Goal: Task Accomplishment & Management: Complete application form

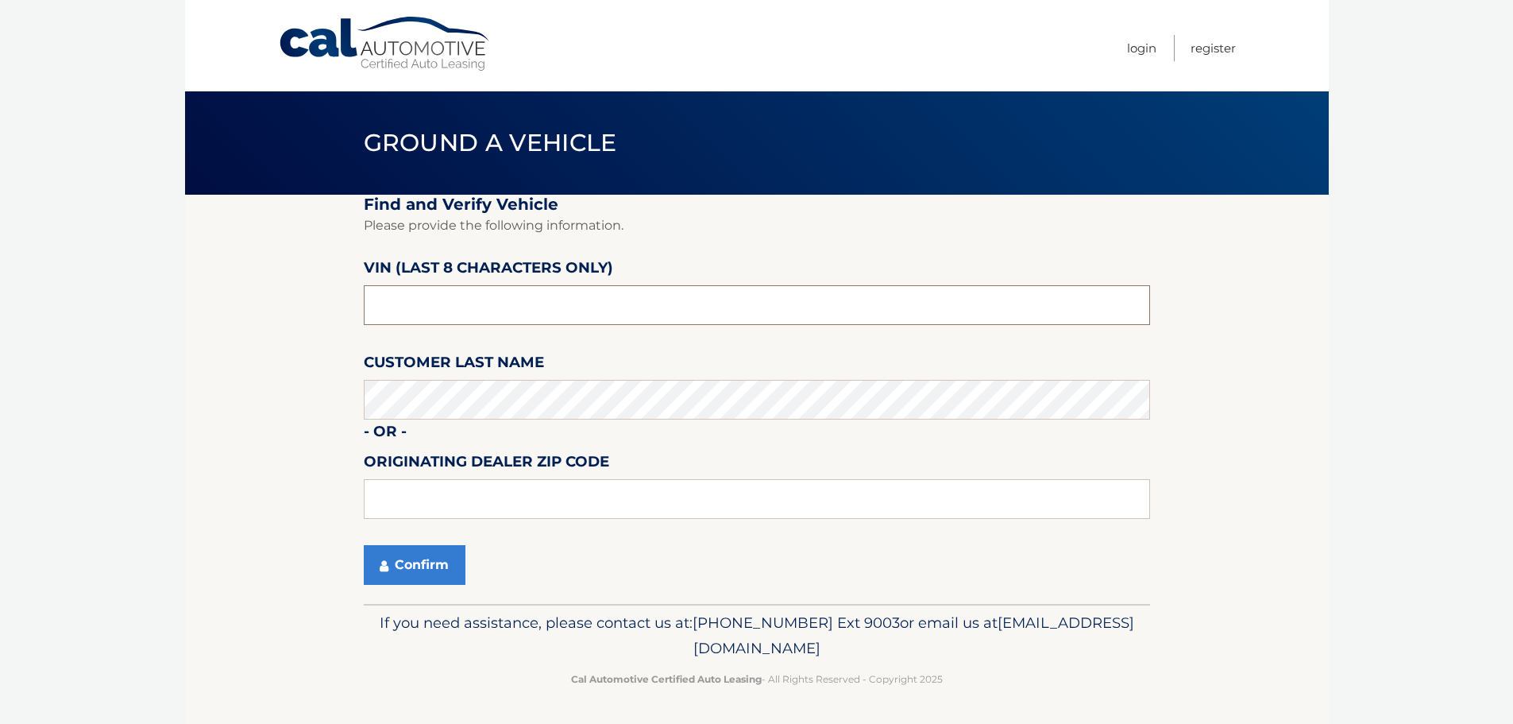
click at [500, 303] on input "text" at bounding box center [757, 305] width 786 height 40
paste input "PM709801"
type input "PM709801"
click at [364, 545] on button "Confirm" at bounding box center [415, 565] width 102 height 40
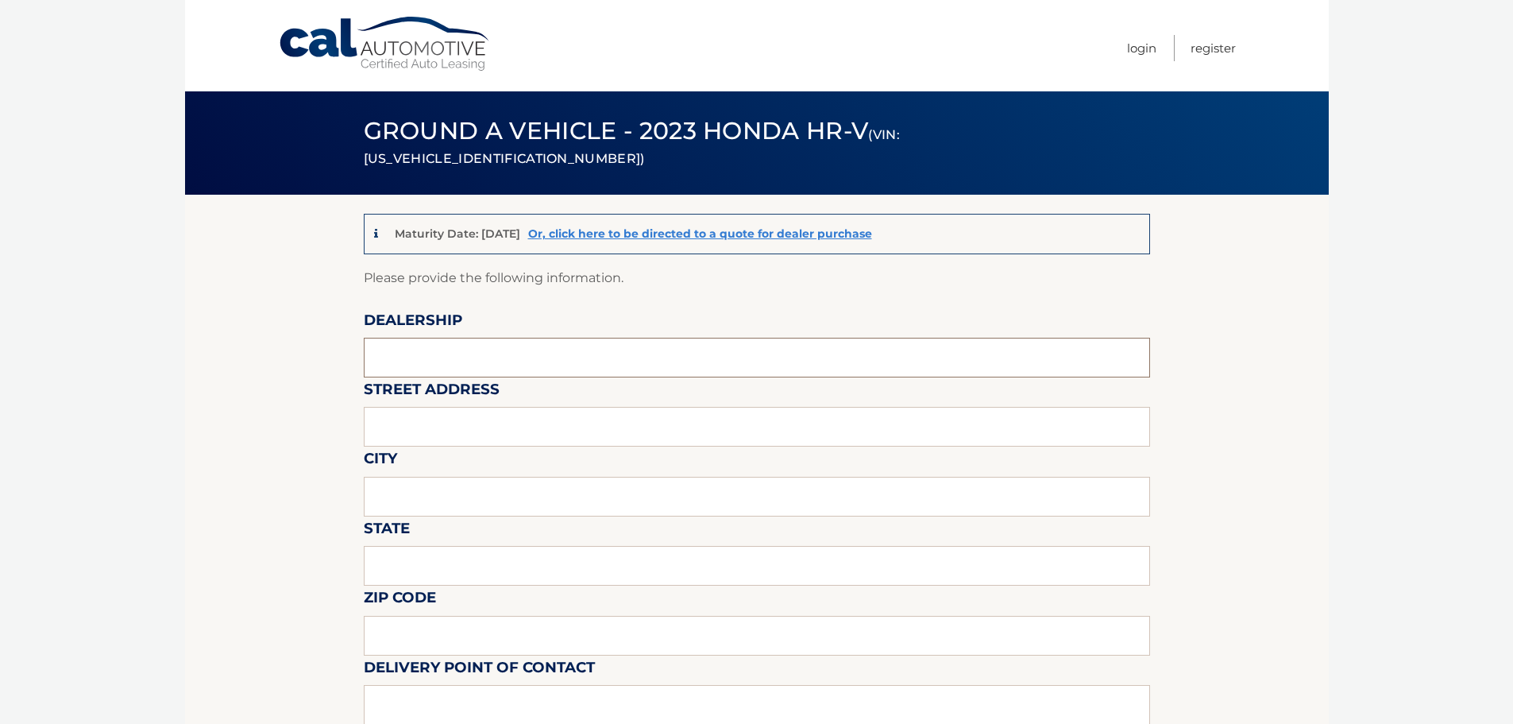
click at [497, 366] on input "text" at bounding box center [757, 358] width 786 height 40
type input "HONDA OF MANHASSET"
type input "1260 northern blvd"
type input "MANHASSET"
type input "NY"
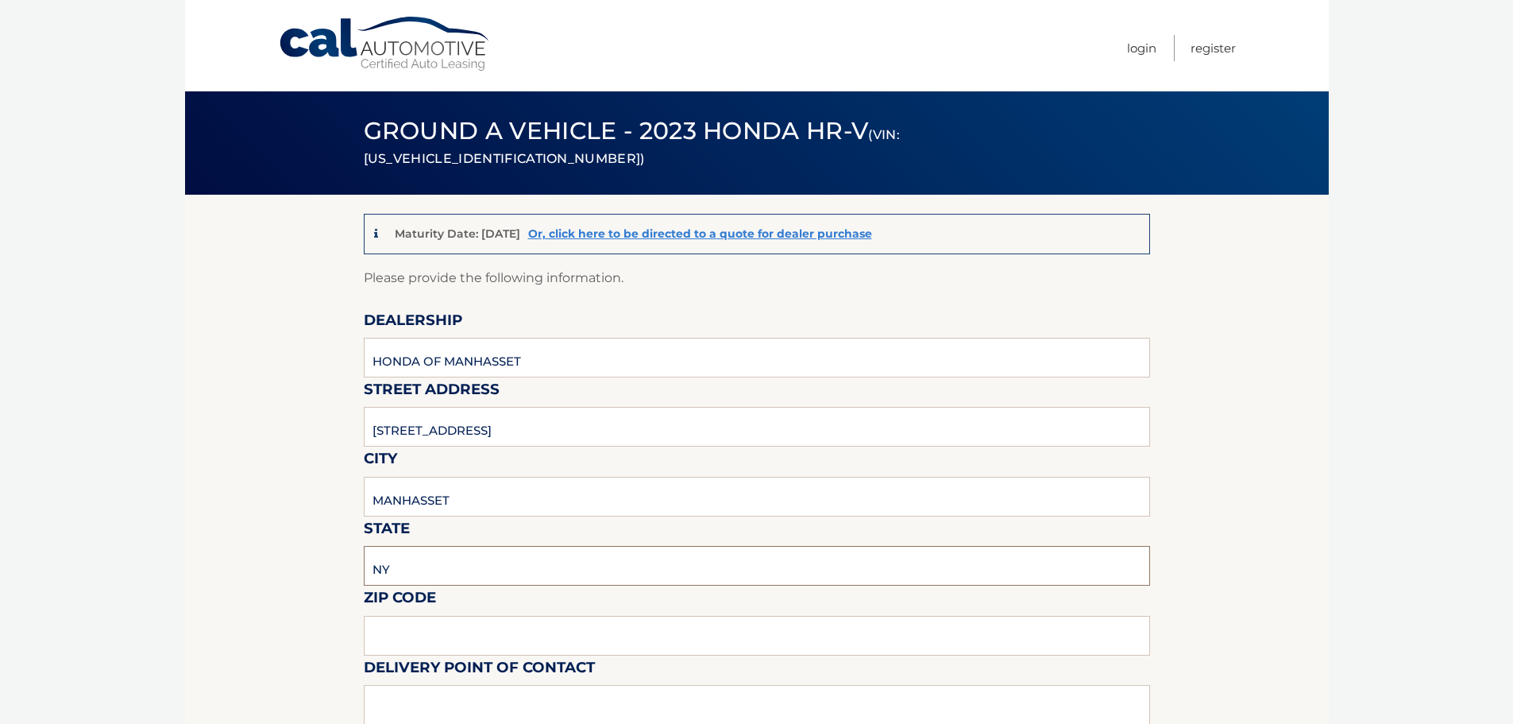
type input "11030"
type input "VINCENT VALENTINO"
type input "6318047715"
type input "vincentv@titanmotorgroup.com"
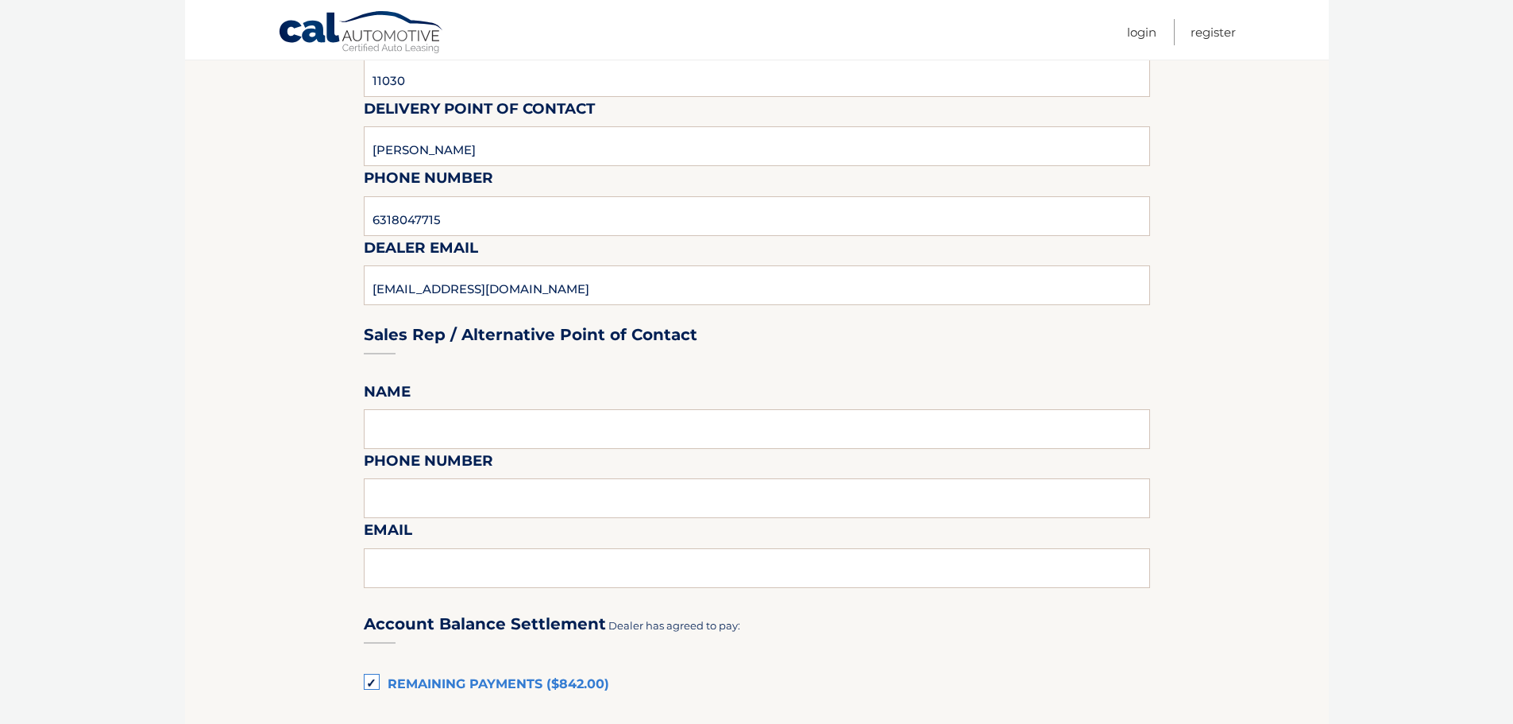
scroll to position [794, 0]
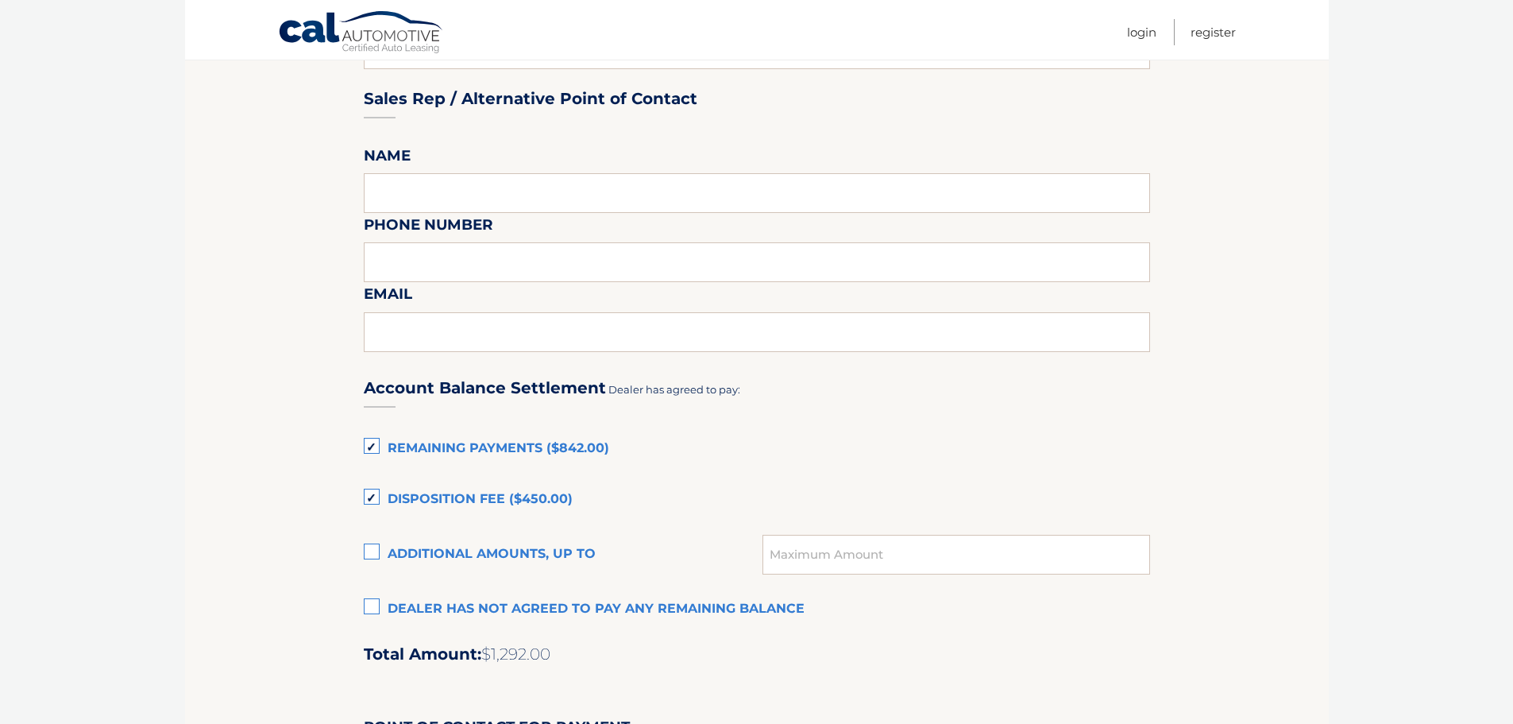
click at [409, 497] on label "Disposition Fee ($450.00)" at bounding box center [757, 500] width 786 height 32
click at [0, 0] on input "Disposition Fee ($450.00)" at bounding box center [0, 0] width 0 height 0
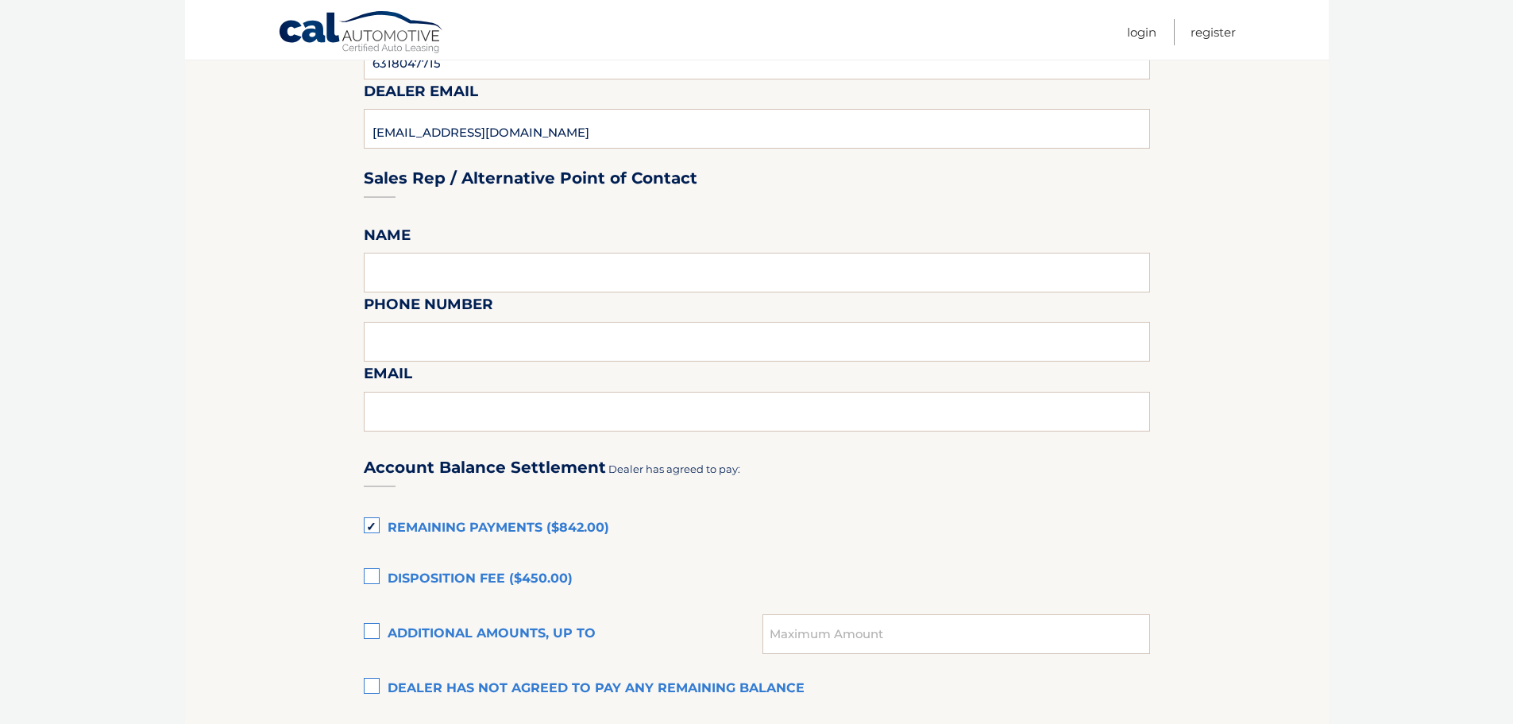
scroll to position [397, 0]
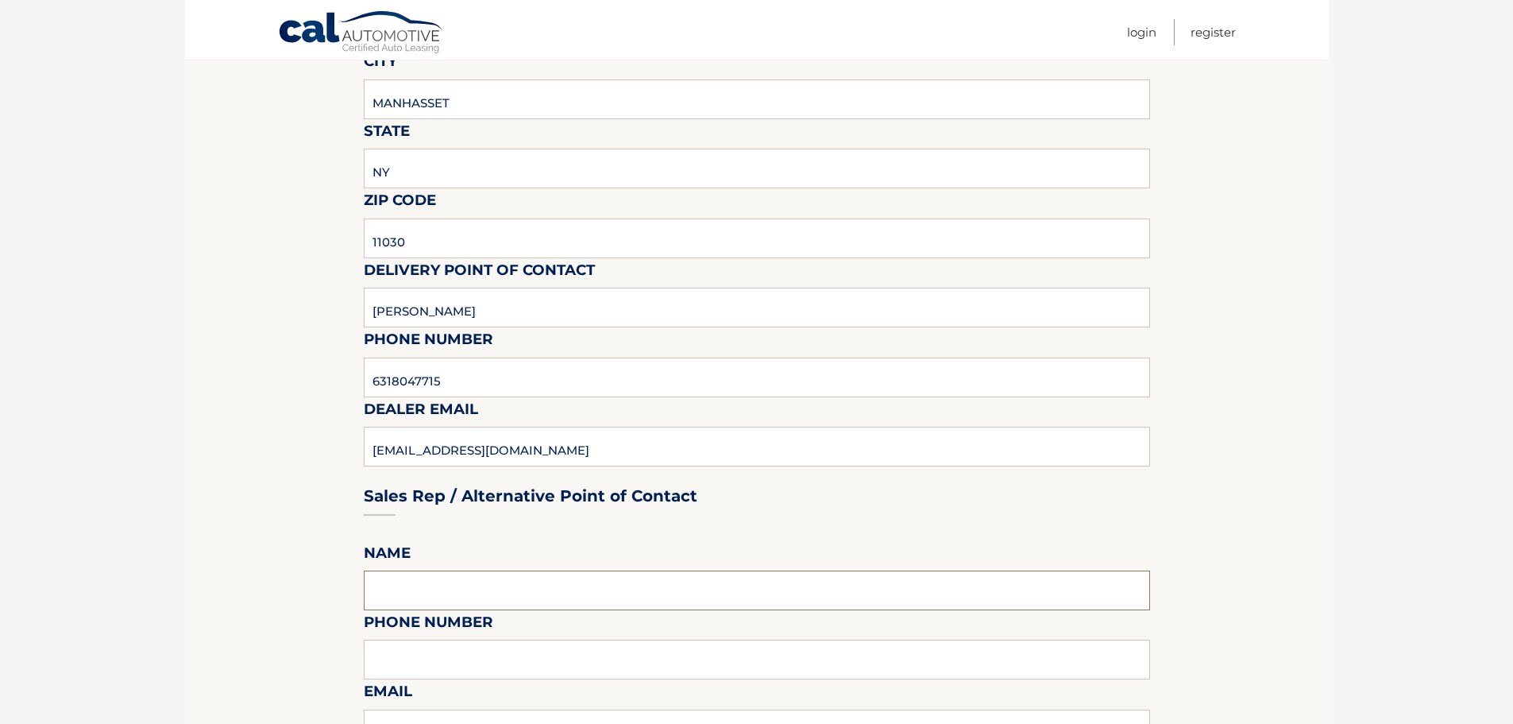
click at [420, 586] on input "text" at bounding box center [757, 590] width 786 height 40
type input "VINCENT VALENTINO"
type input "6318047715"
type input "vincentv@titanmotorgroup.com"
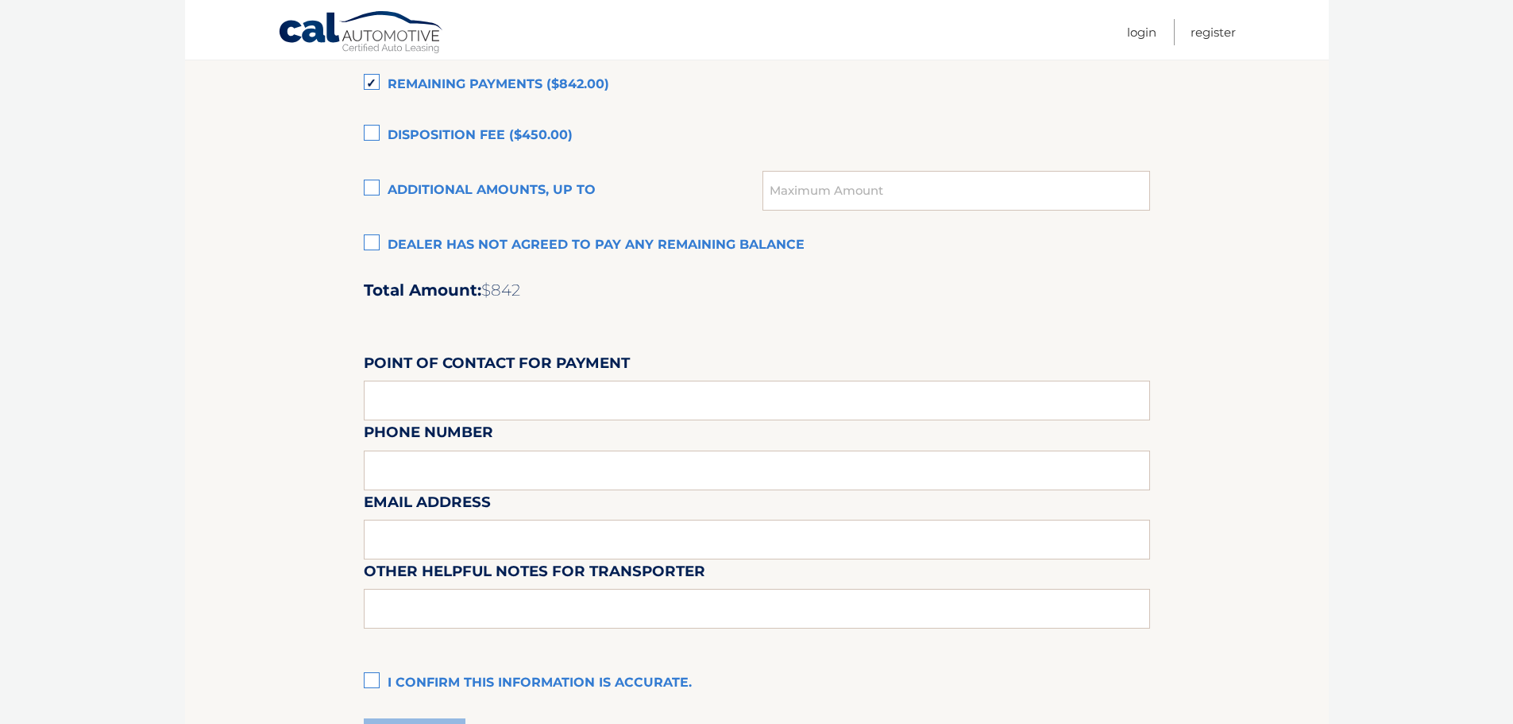
scroll to position [1191, 0]
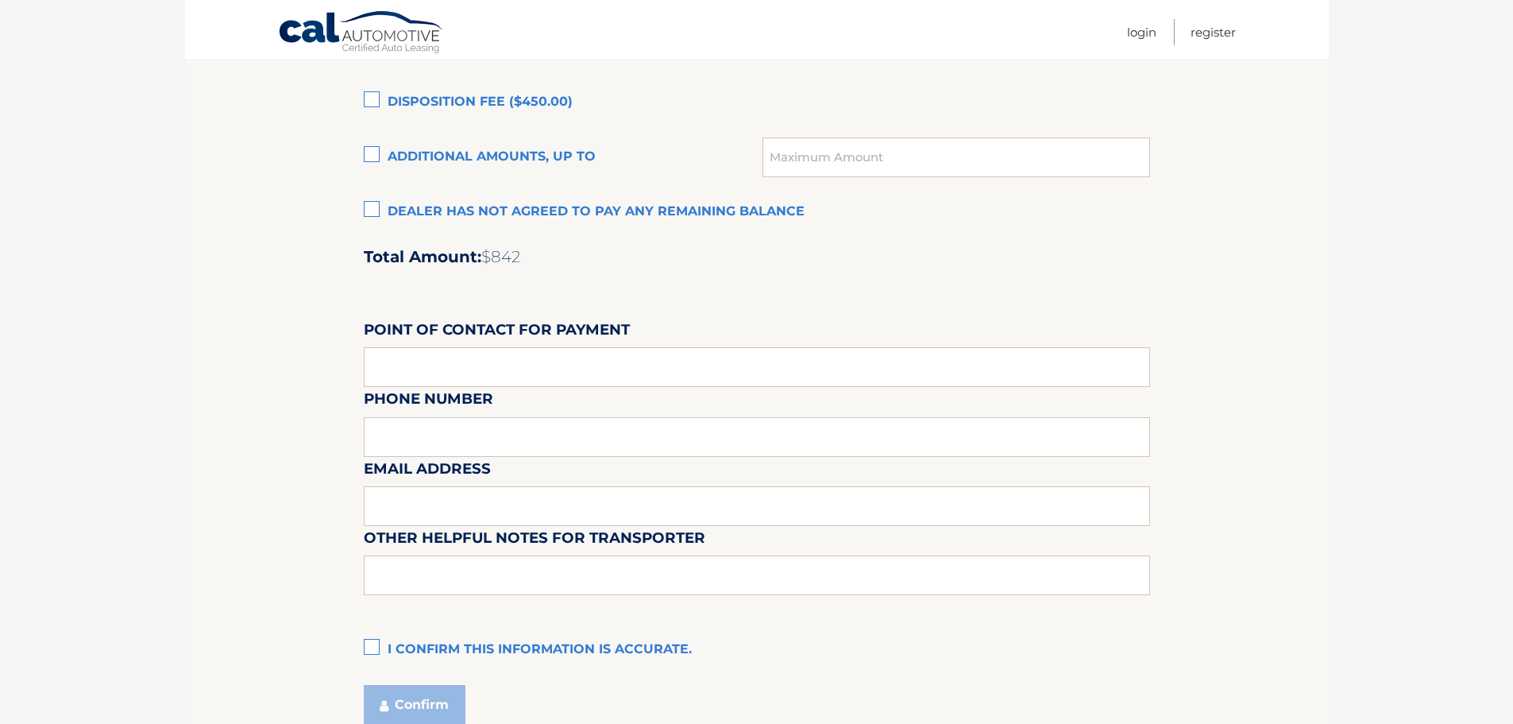
click at [368, 640] on label "I confirm this information is accurate." at bounding box center [757, 650] width 786 height 32
click at [0, 0] on input "I confirm this information is accurate." at bounding box center [0, 0] width 0 height 0
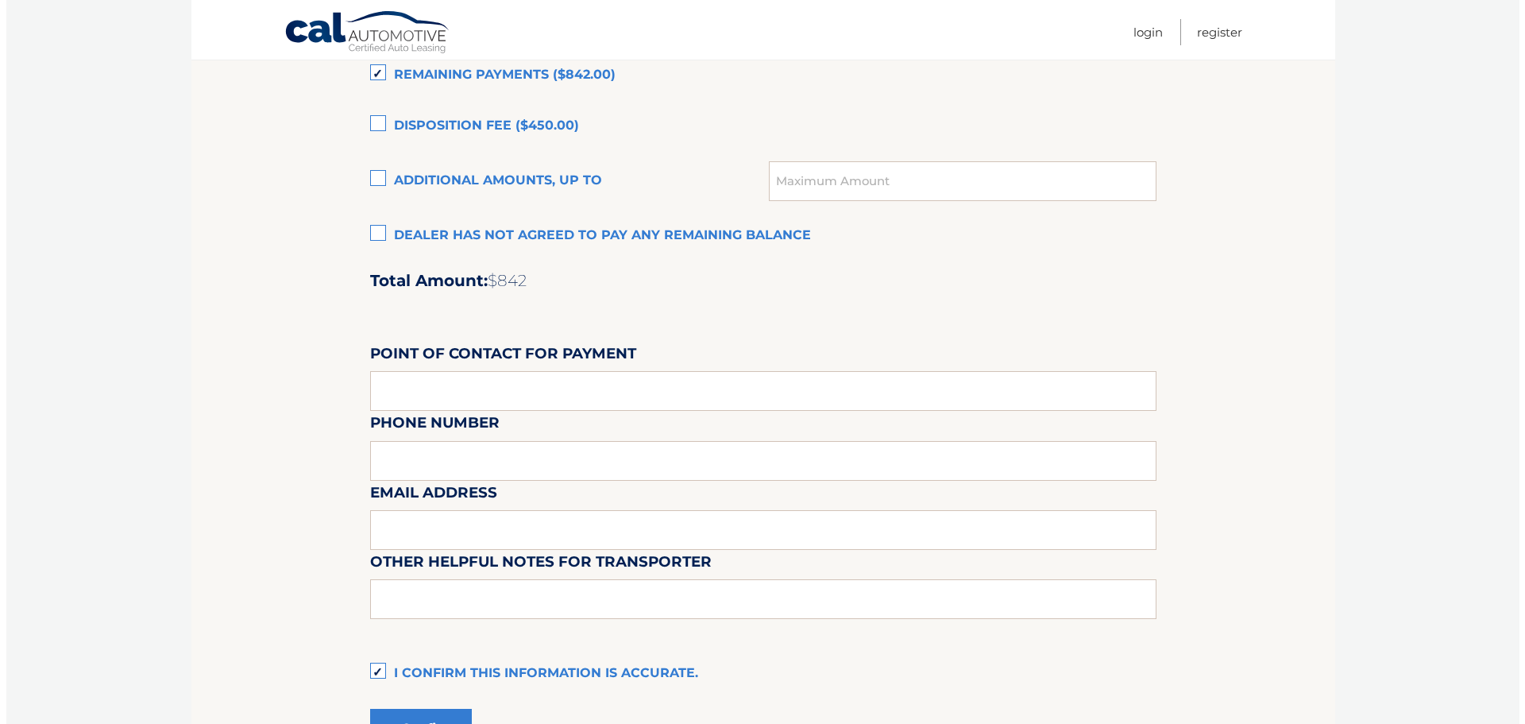
scroll to position [1332, 0]
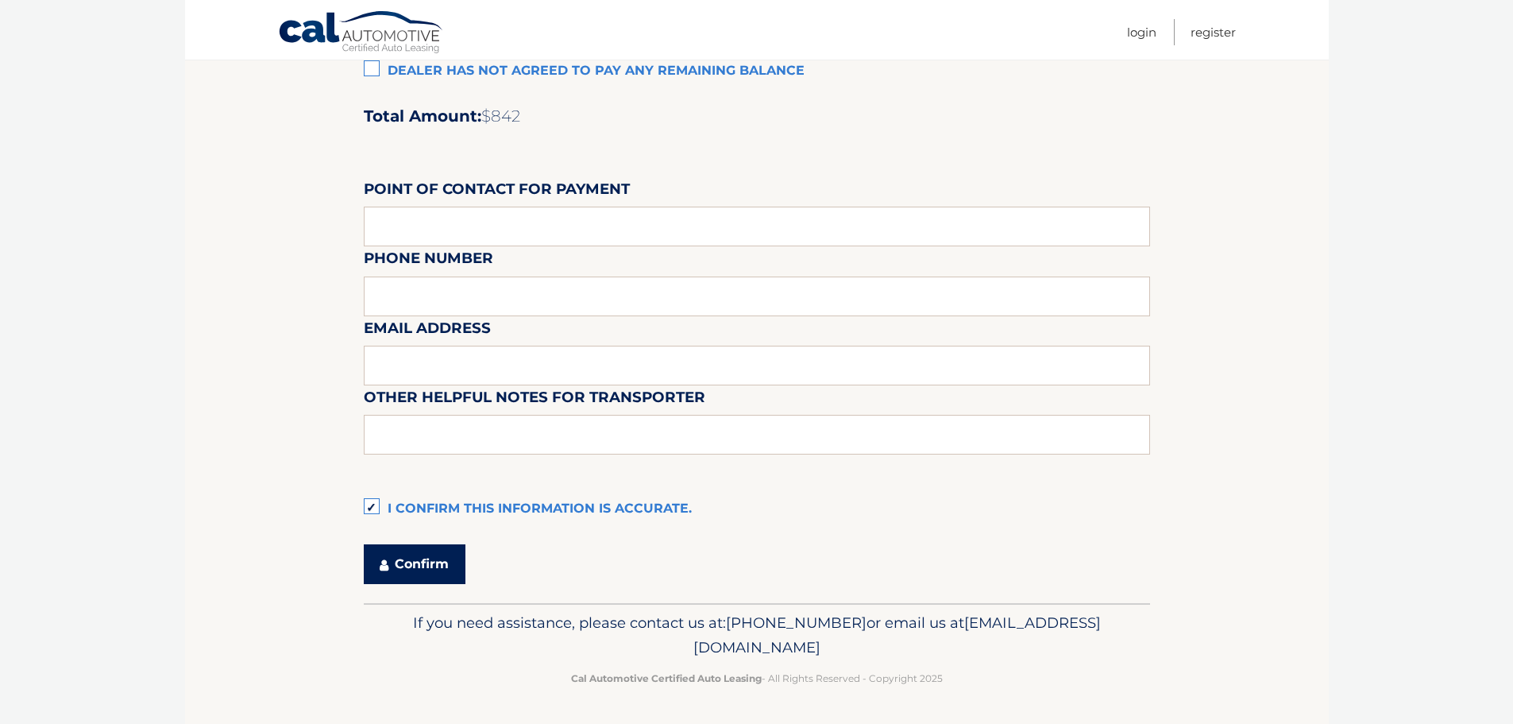
click at [422, 555] on button "Confirm" at bounding box center [415, 564] width 102 height 40
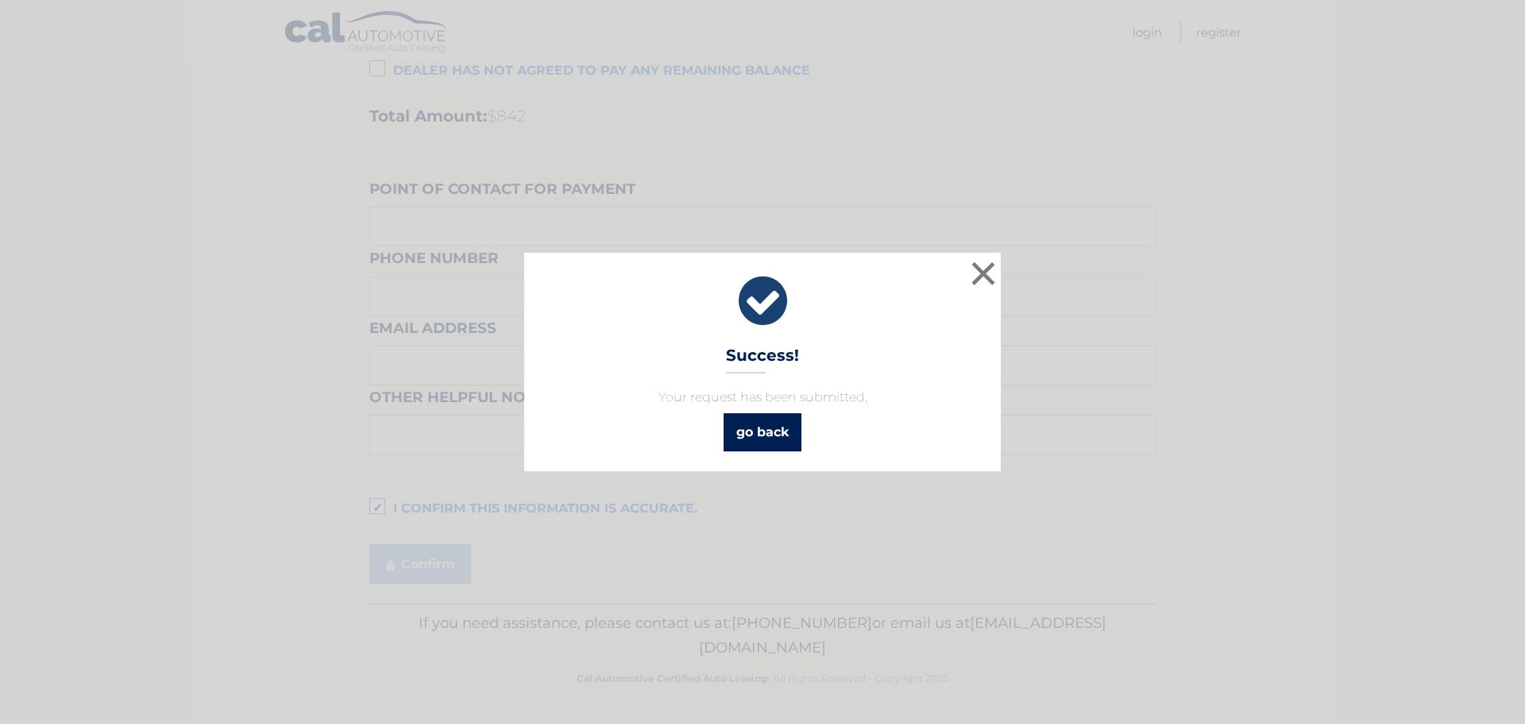
click at [780, 426] on link "go back" at bounding box center [763, 432] width 78 height 38
